Goal: Information Seeking & Learning: Check status

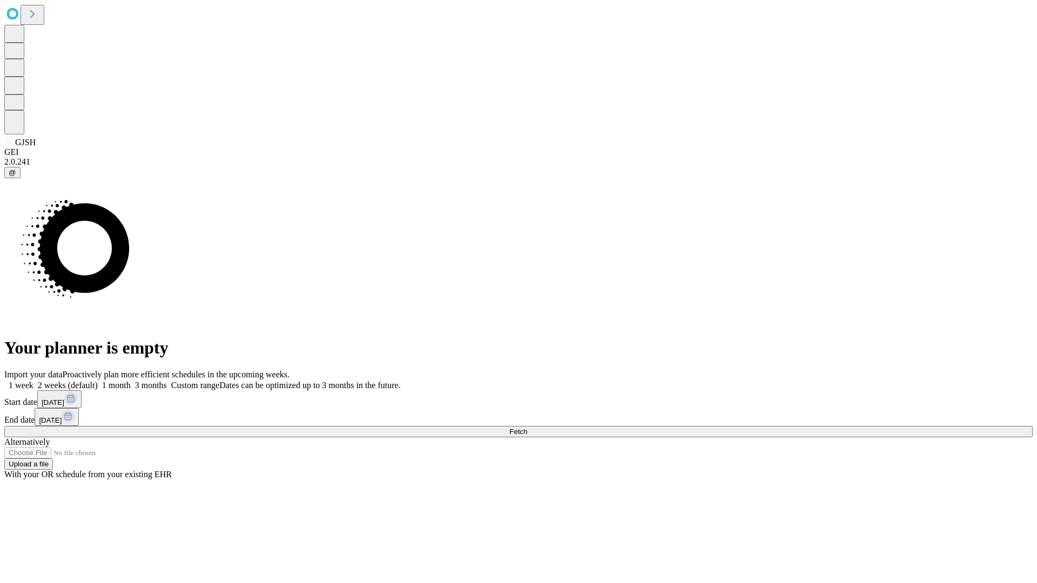
click at [527, 428] on span "Fetch" at bounding box center [518, 432] width 18 height 8
